Goal: Information Seeking & Learning: Learn about a topic

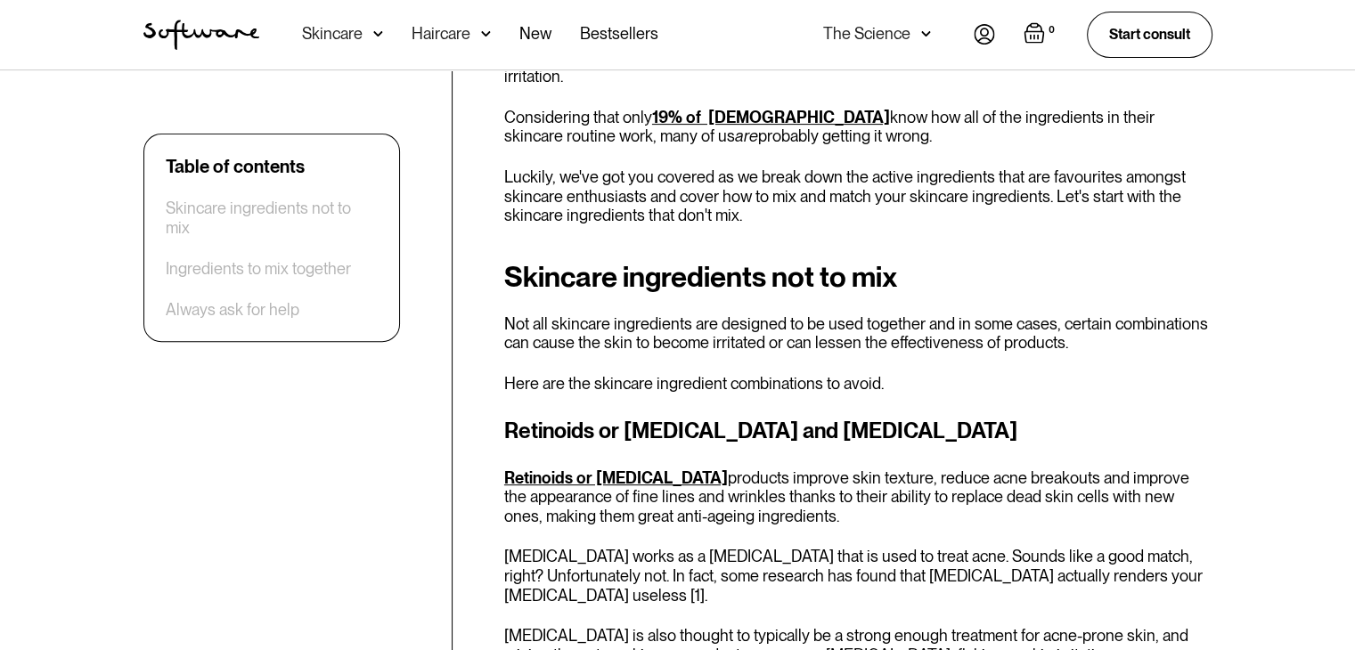
scroll to position [624, 0]
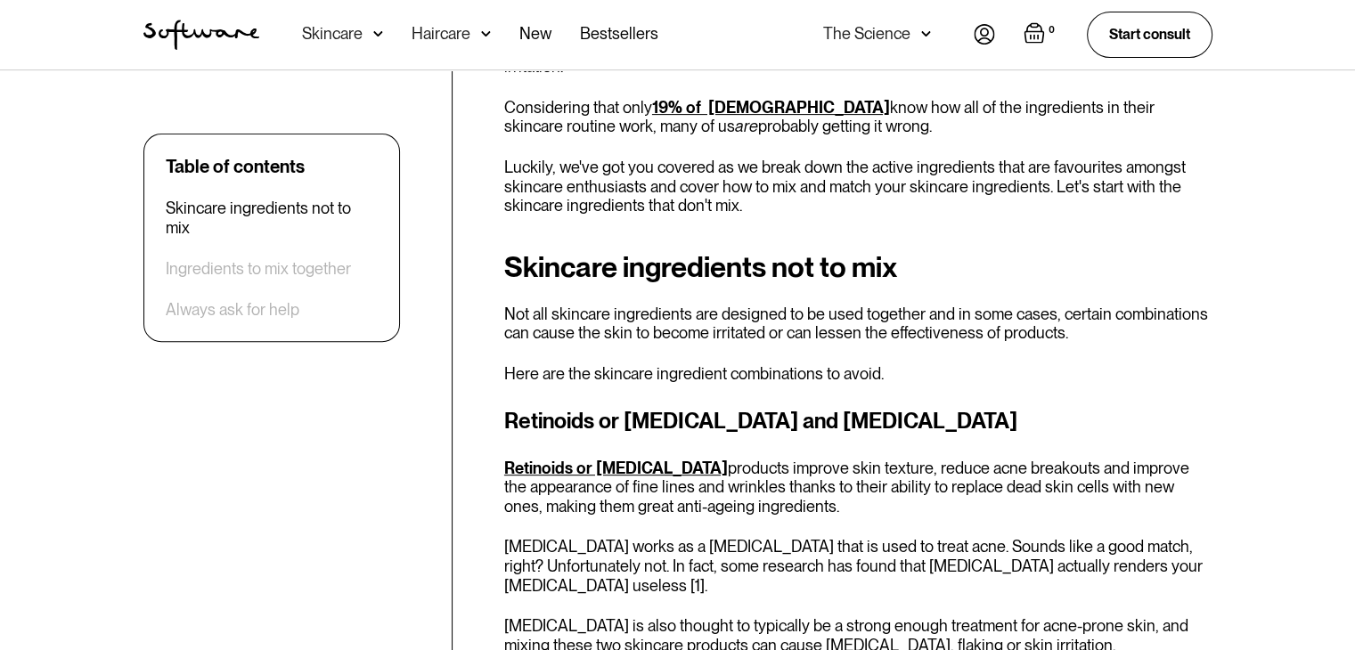
drag, startPoint x: 634, startPoint y: 518, endPoint x: 574, endPoint y: 521, distance: 60.7
click at [574, 521] on div "Retinoids or [MEDICAL_DATA] and [MEDICAL_DATA] Retinoids or [MEDICAL_DATA] prod…" at bounding box center [858, 530] width 708 height 250
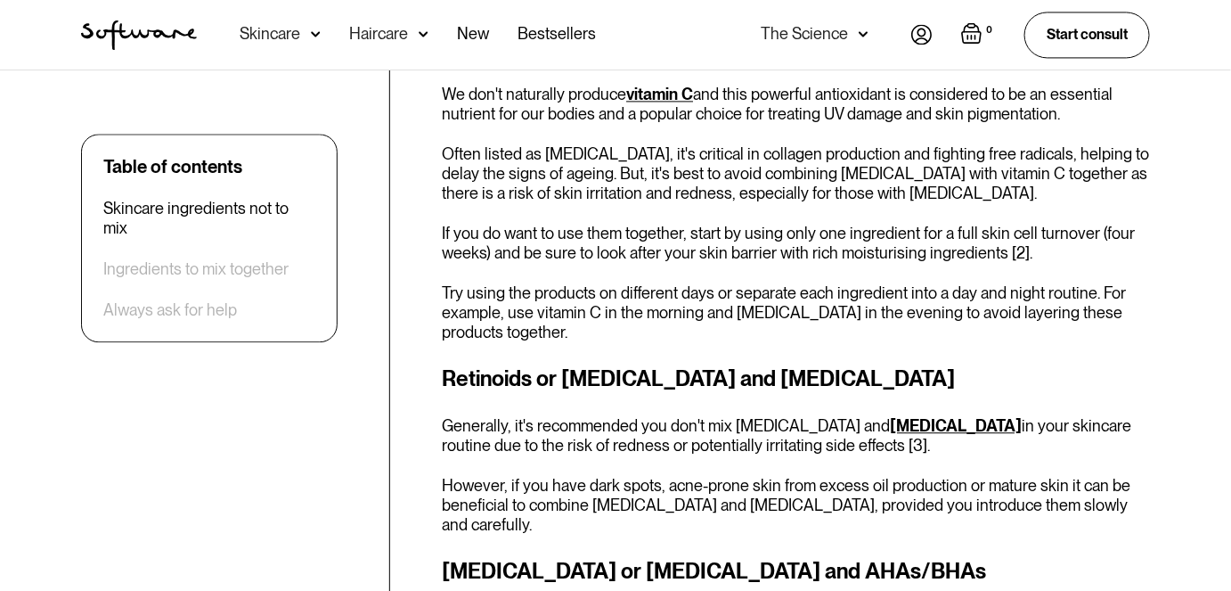
scroll to position [1335, 0]
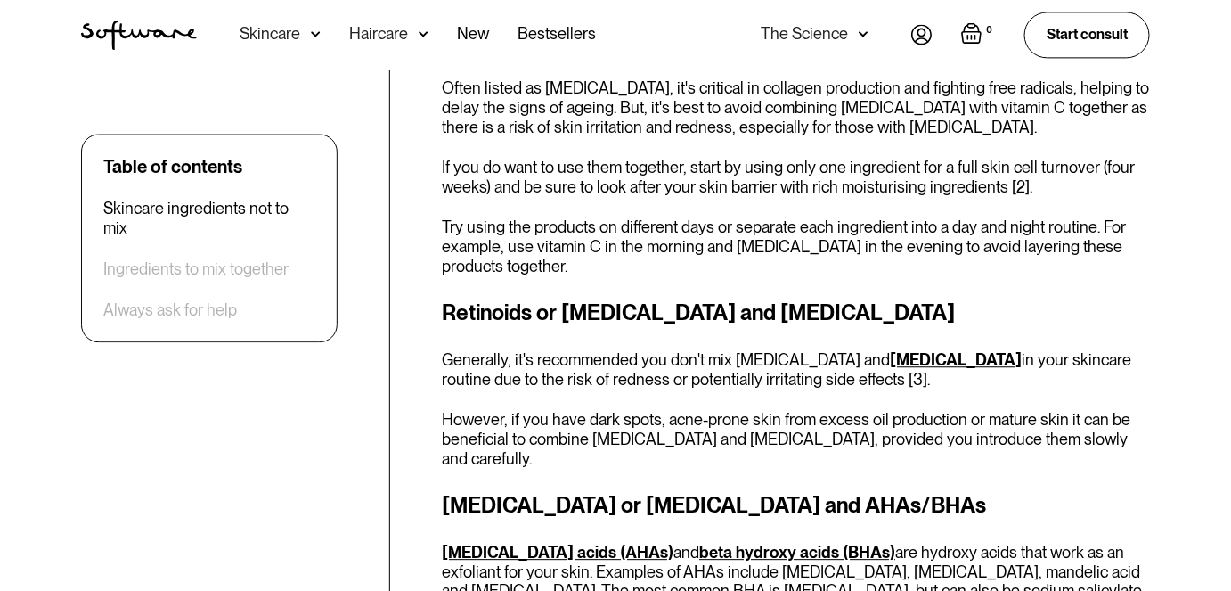
click at [881, 449] on div "Skincare ingredients not to mix Not all skincare ingredients are designed to be…" at bounding box center [796, 446] width 708 height 1813
click at [890, 389] on div "Retinoids or retinol and salicylic acid Generally, it's recommended you don't m…" at bounding box center [796, 382] width 708 height 171
drag, startPoint x: 890, startPoint y: 389, endPoint x: 650, endPoint y: 258, distance: 273.6
click at [650, 258] on p "Try using the products on different days or separate each ingredient into a day…" at bounding box center [796, 246] width 708 height 58
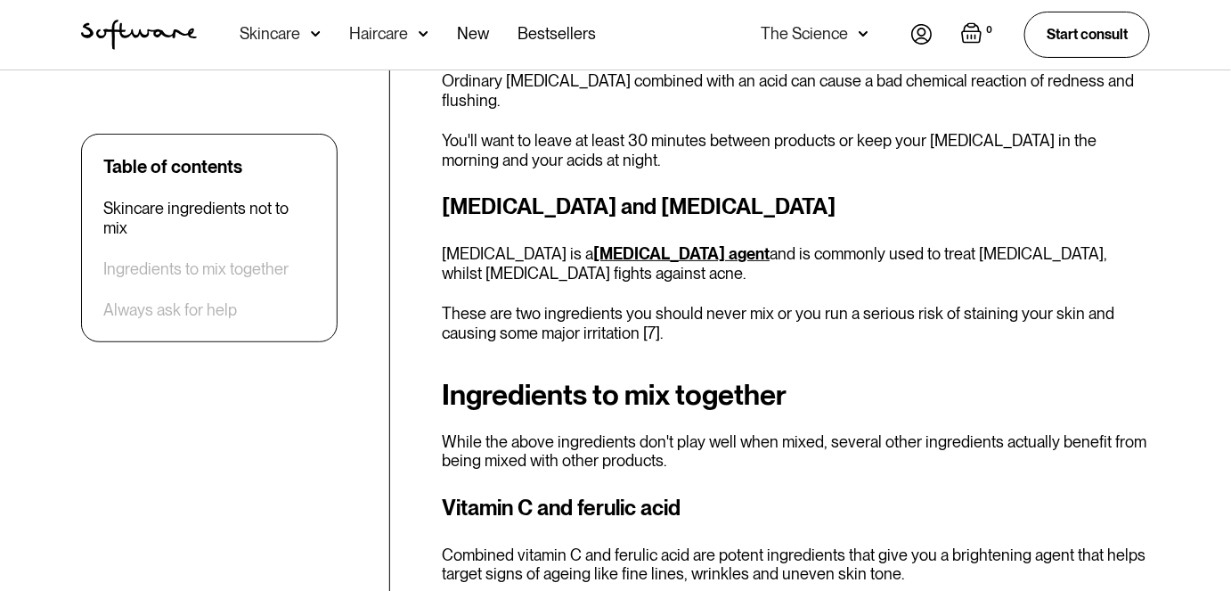
scroll to position [2351, 0]
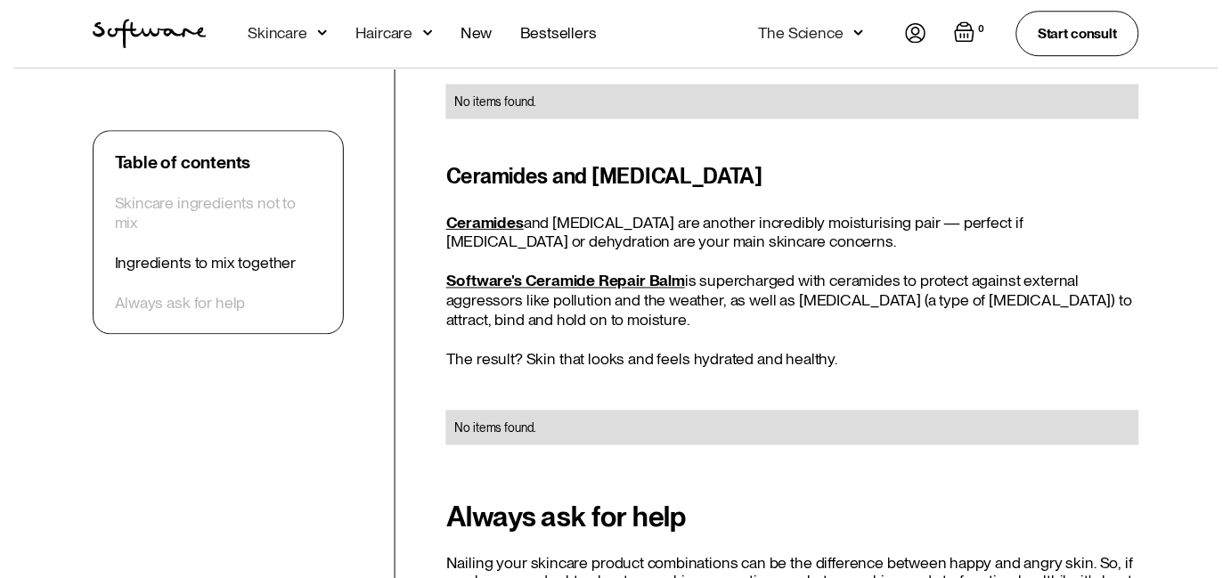
scroll to position [4495, 0]
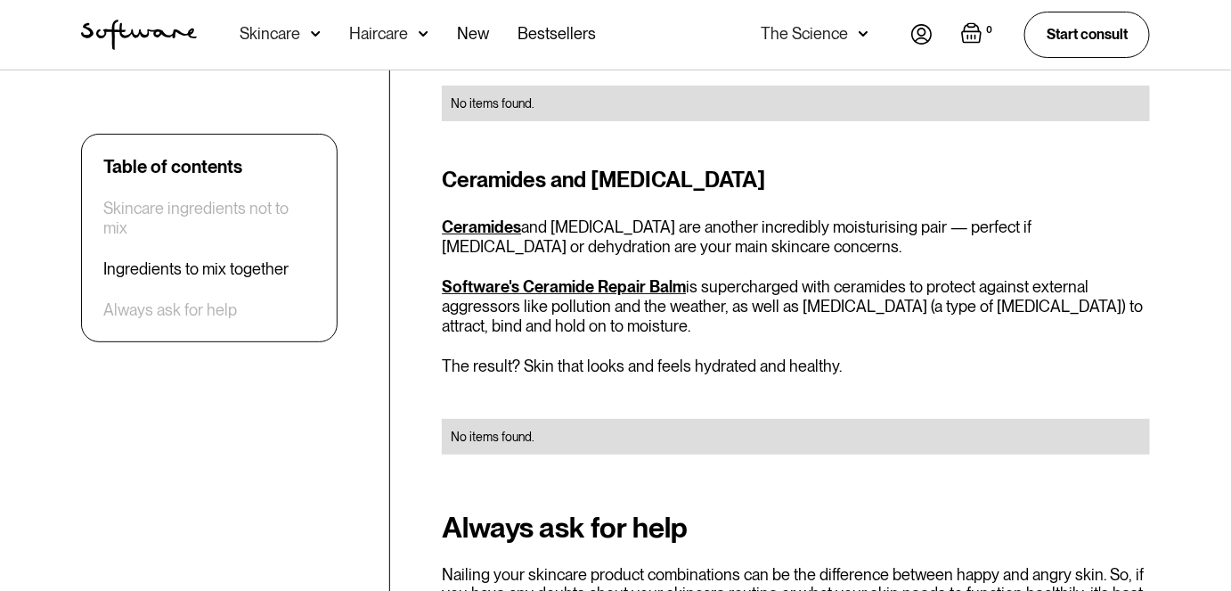
click at [276, 34] on div "Skincare" at bounding box center [270, 34] width 61 height 18
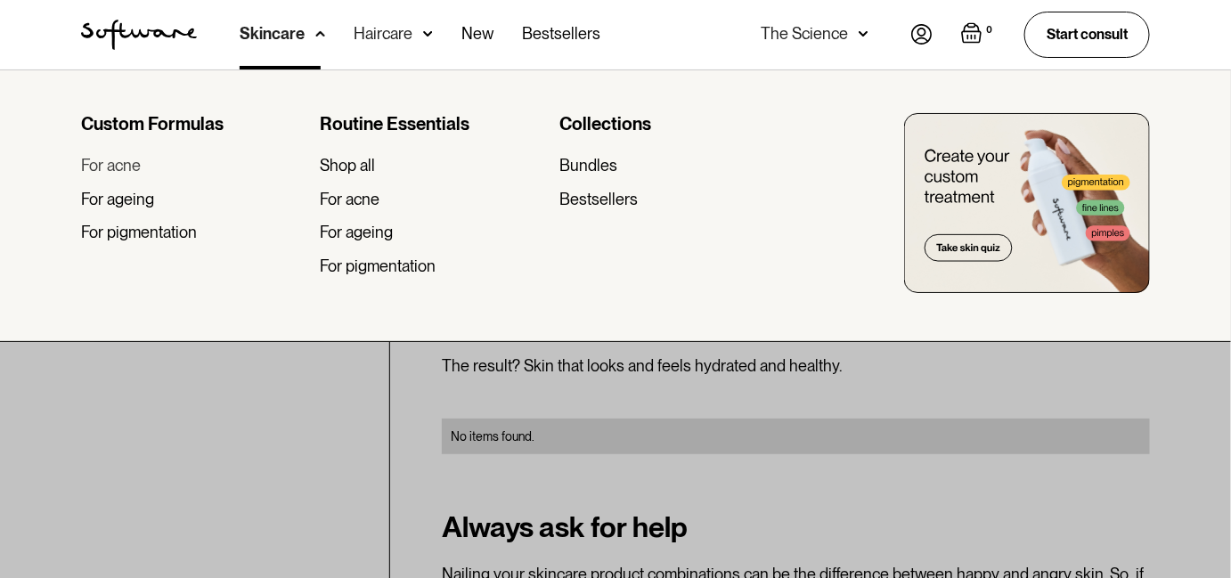
click at [117, 174] on div "For acne" at bounding box center [111, 166] width 60 height 20
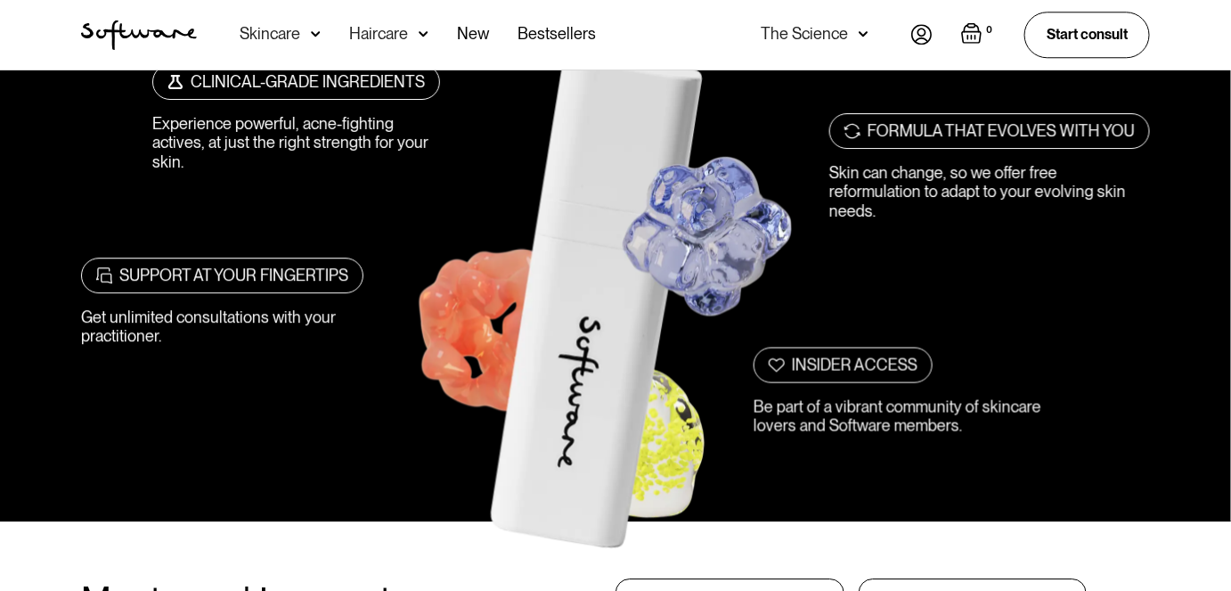
scroll to position [1597, 0]
